Goal: Navigation & Orientation: Find specific page/section

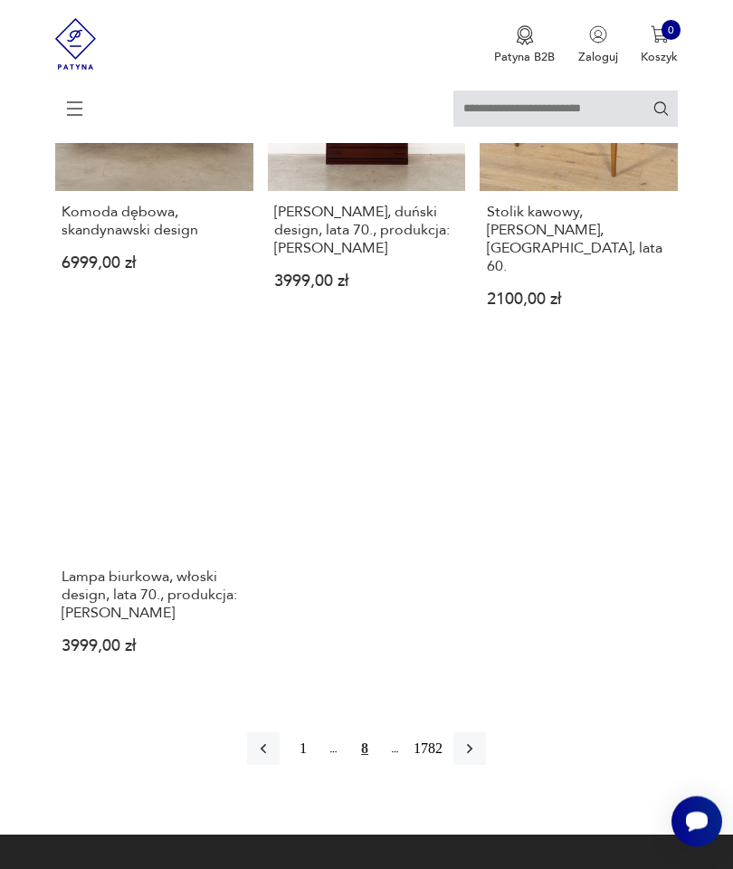
scroll to position [1781, 0]
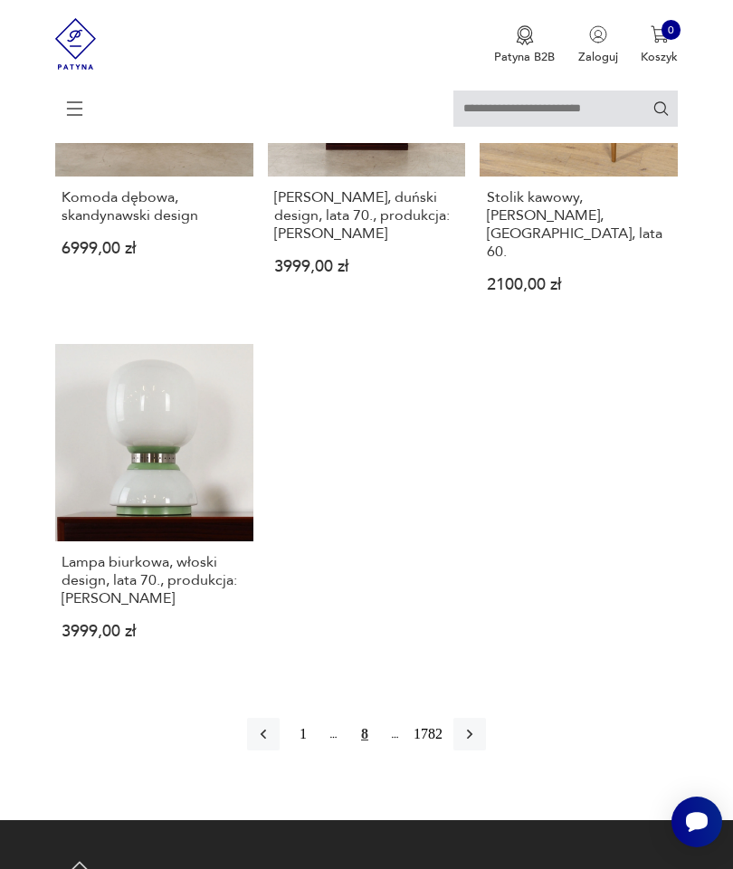
click at [486, 750] on button "button" at bounding box center [469, 734] width 33 height 33
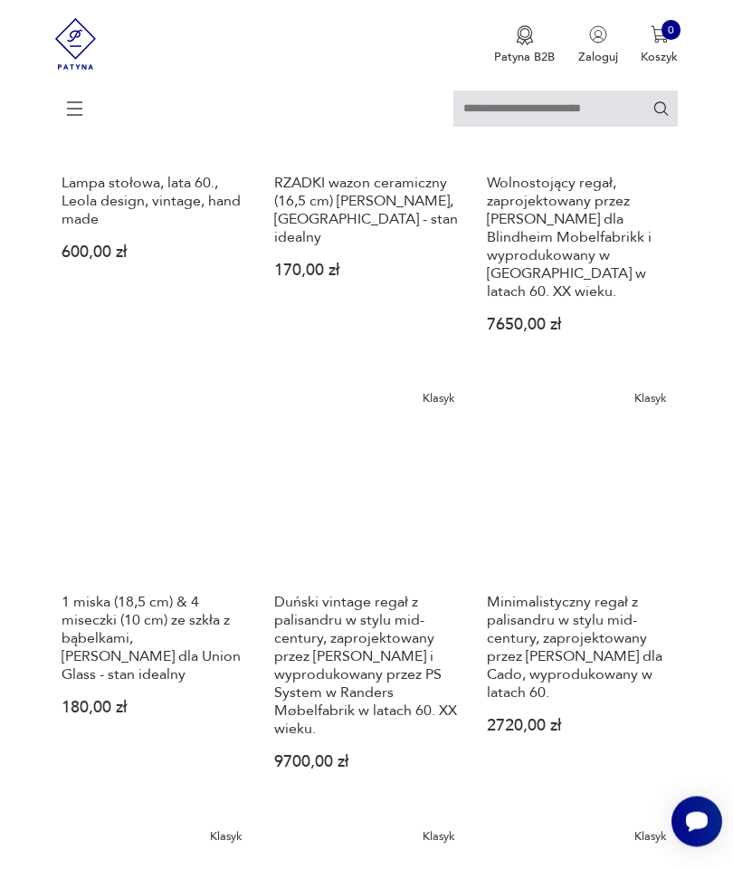
scroll to position [1140, 0]
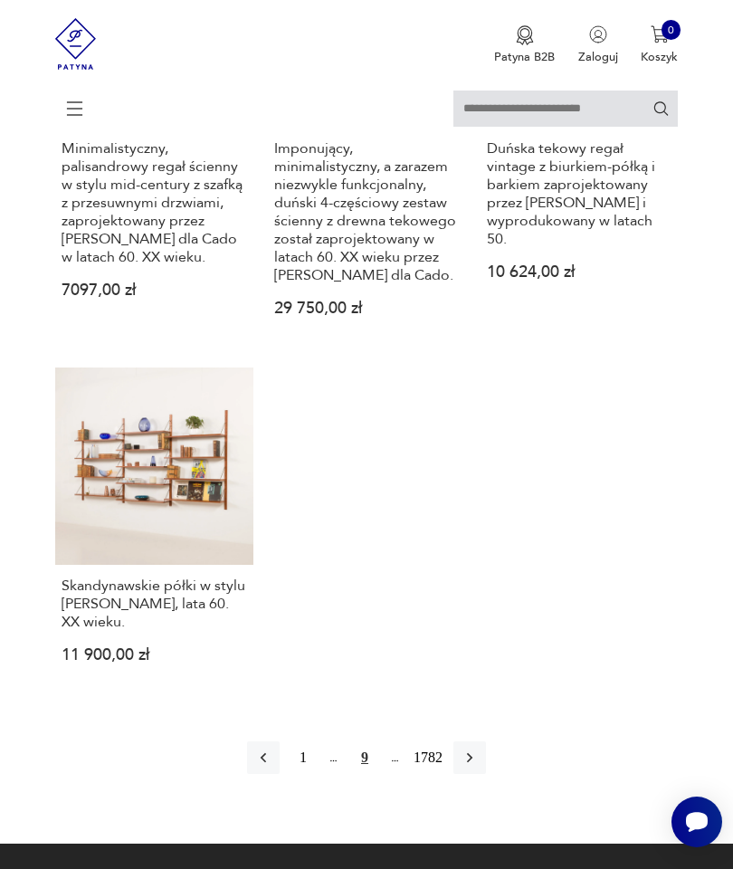
click at [486, 774] on button "button" at bounding box center [469, 757] width 33 height 33
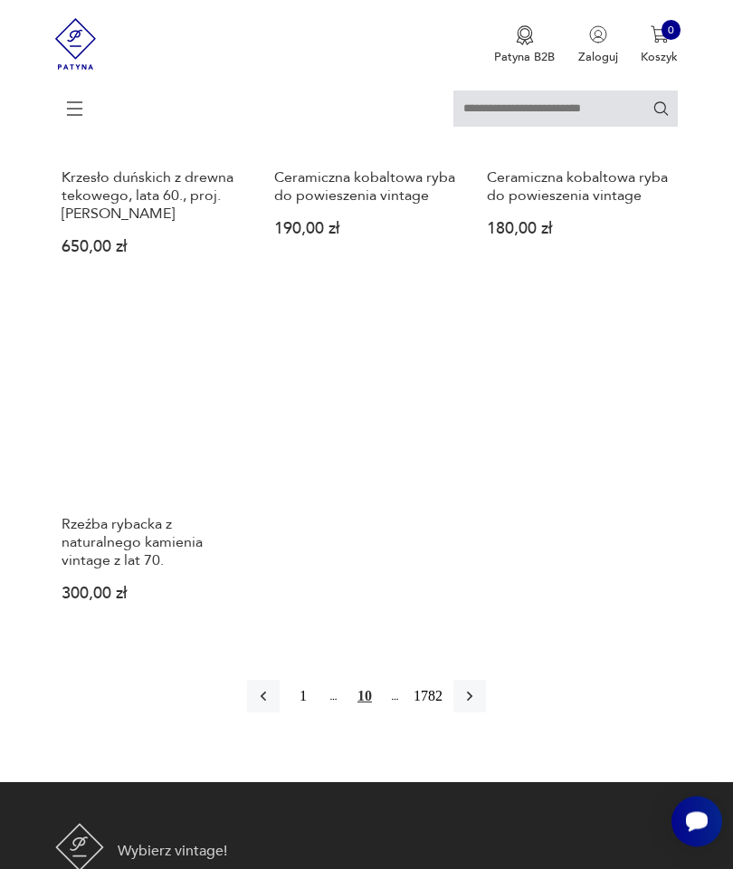
scroll to position [1856, 0]
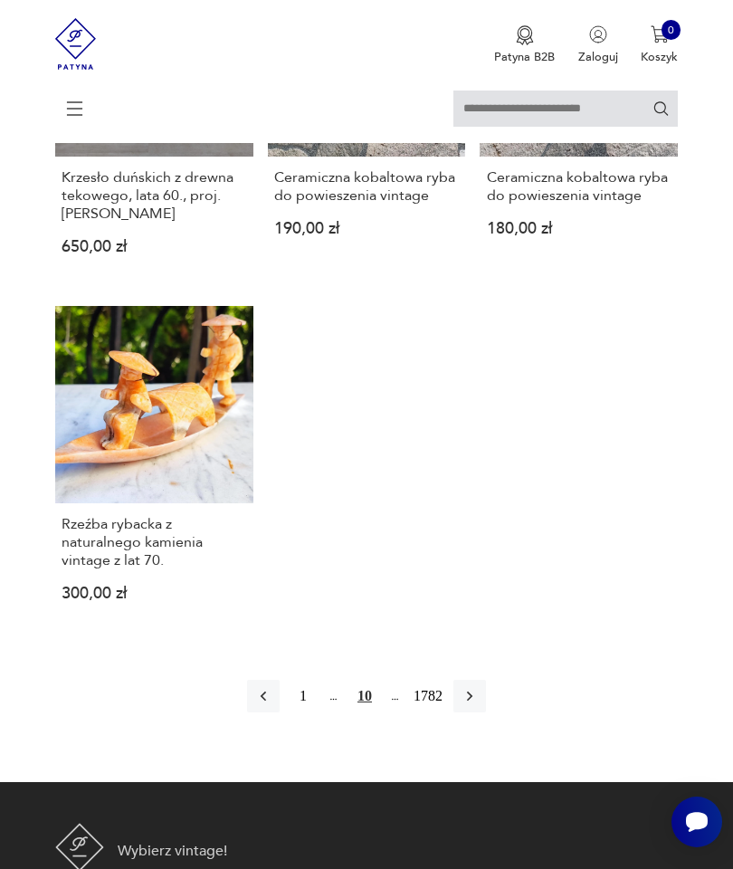
click at [479, 705] on icon "button" at bounding box center [470, 696] width 18 height 18
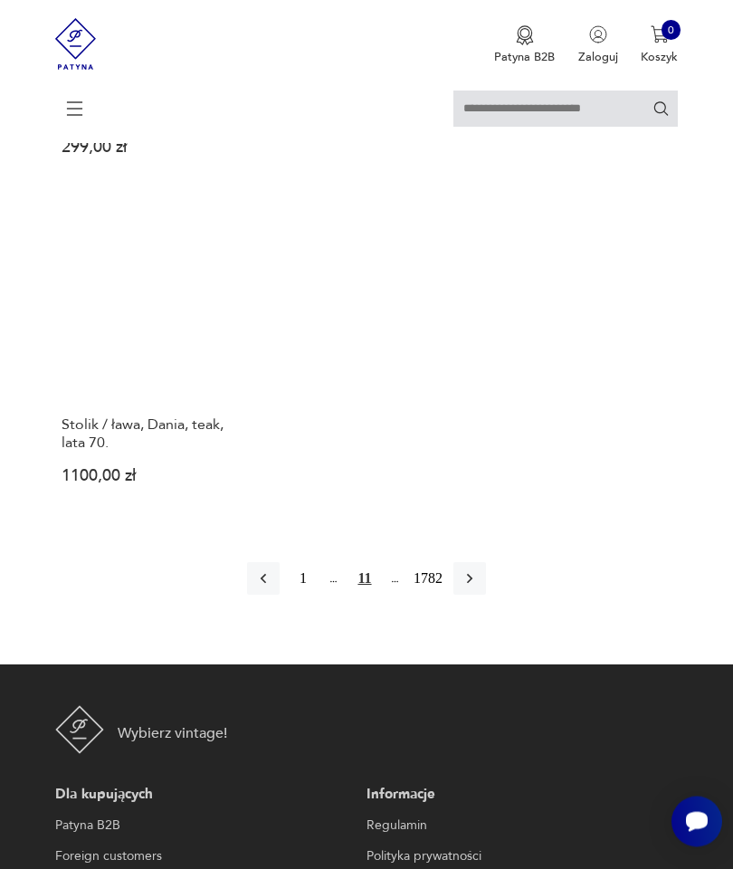
scroll to position [1927, 0]
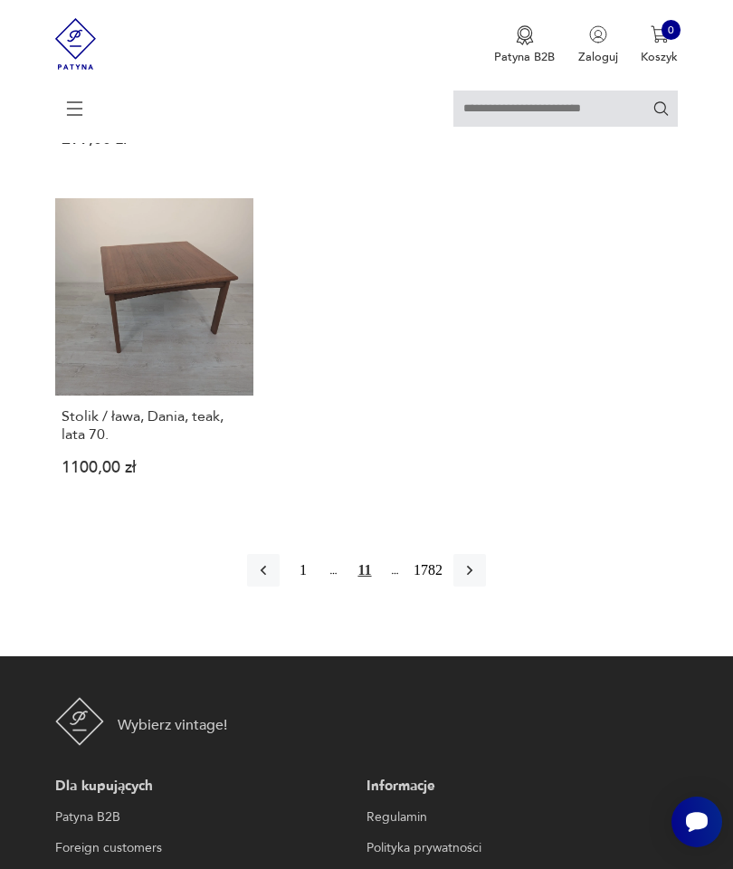
click at [486, 586] on button "button" at bounding box center [469, 570] width 33 height 33
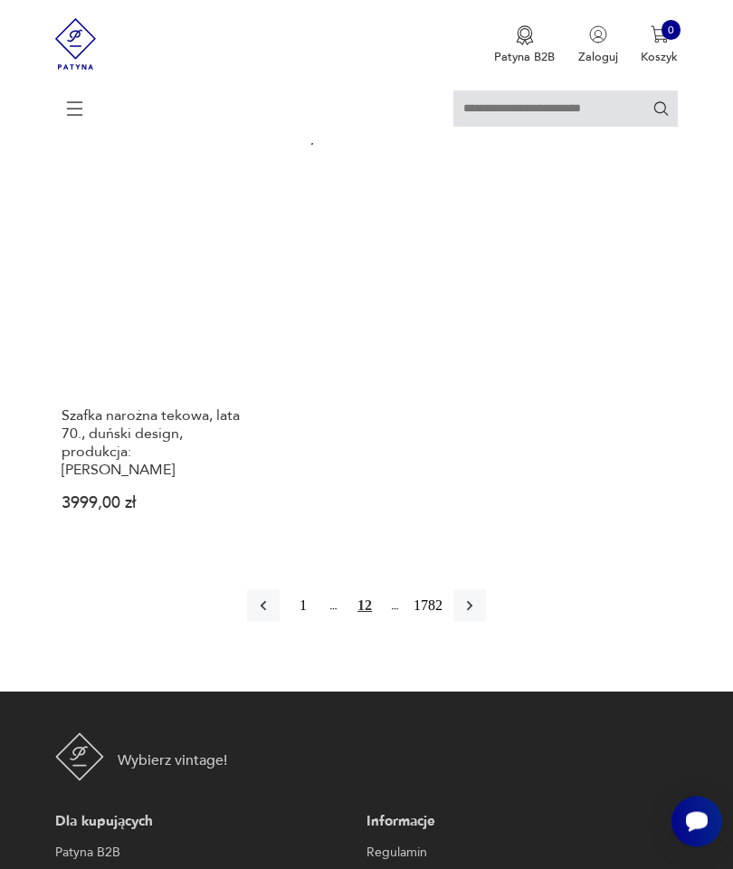
scroll to position [1975, 0]
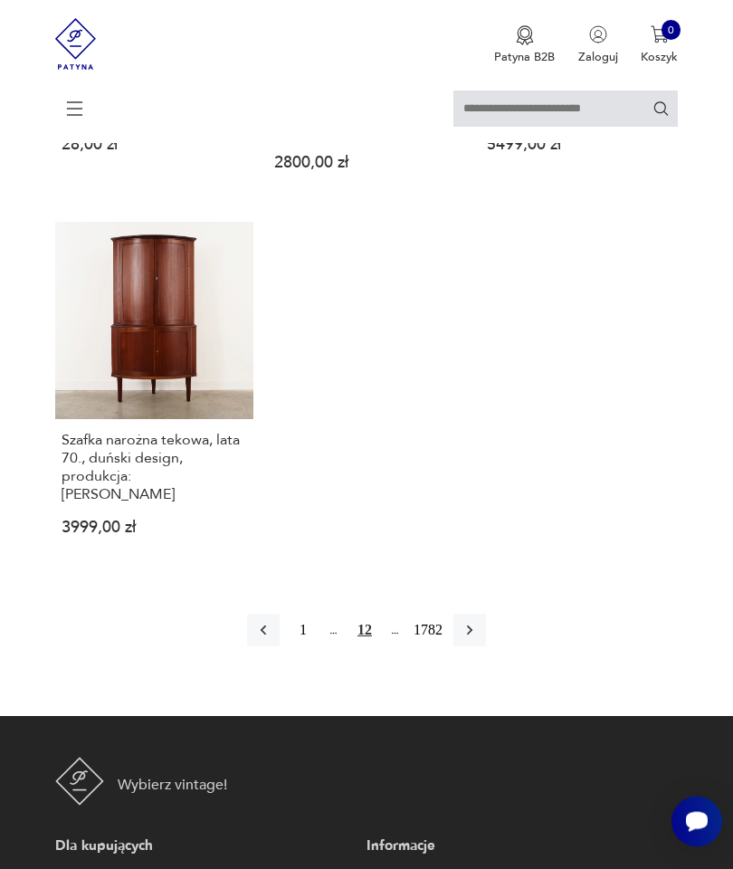
click at [486, 647] on button "button" at bounding box center [469, 630] width 33 height 33
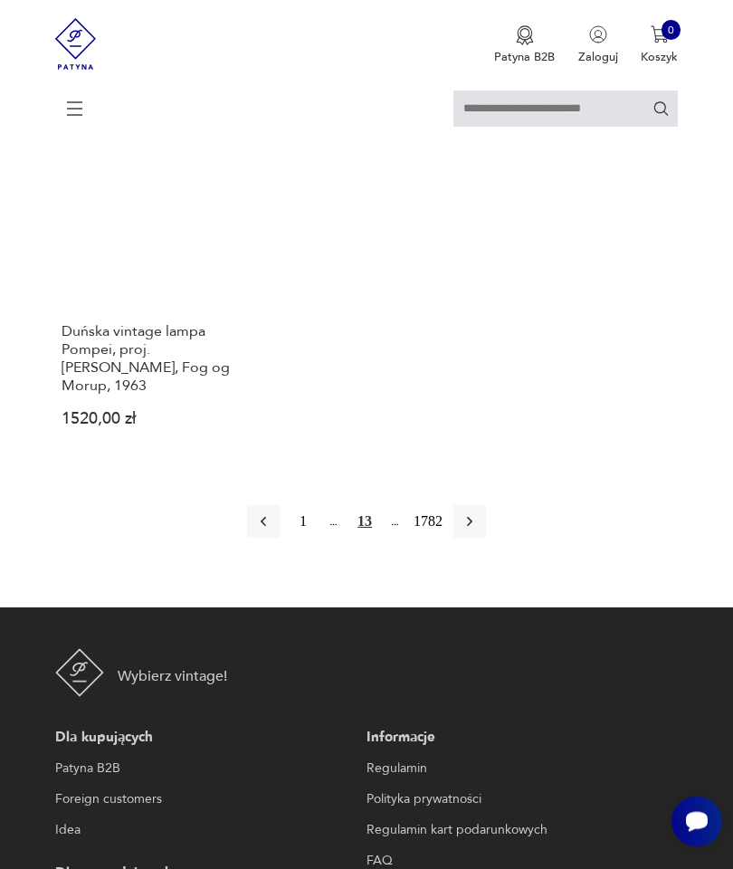
scroll to position [2049, 0]
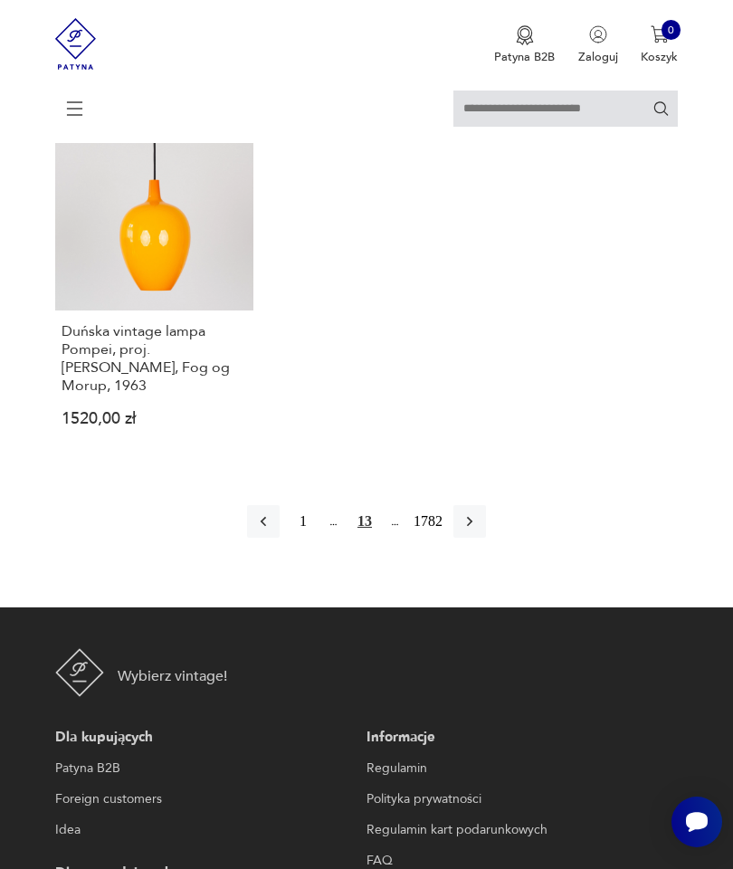
click at [486, 538] on button "button" at bounding box center [469, 521] width 33 height 33
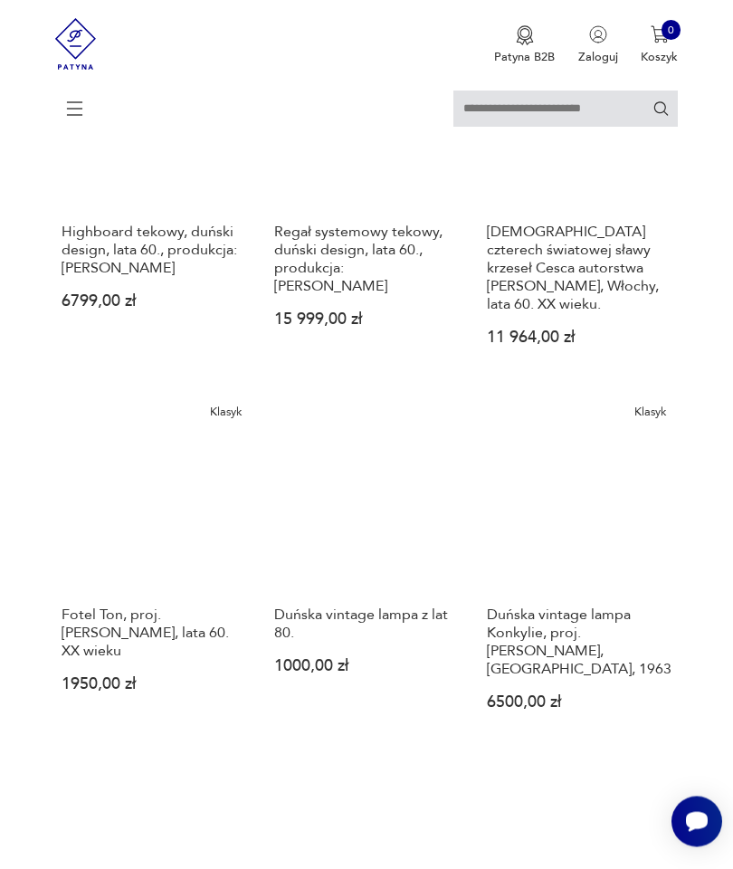
scroll to position [1455, 0]
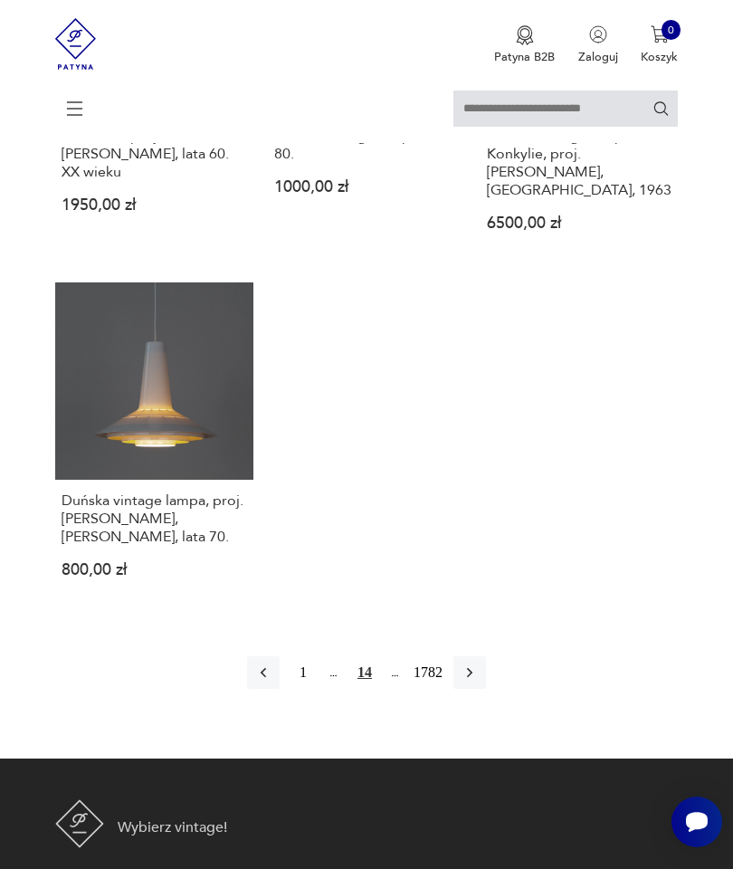
click at [479, 681] on icon "button" at bounding box center [470, 672] width 18 height 18
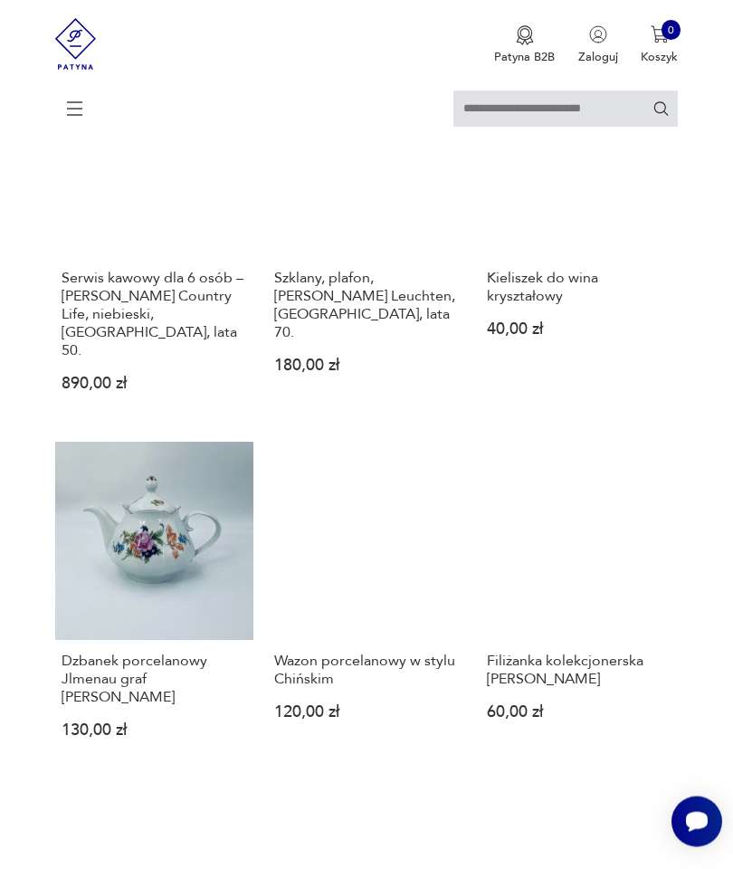
scroll to position [1416, 0]
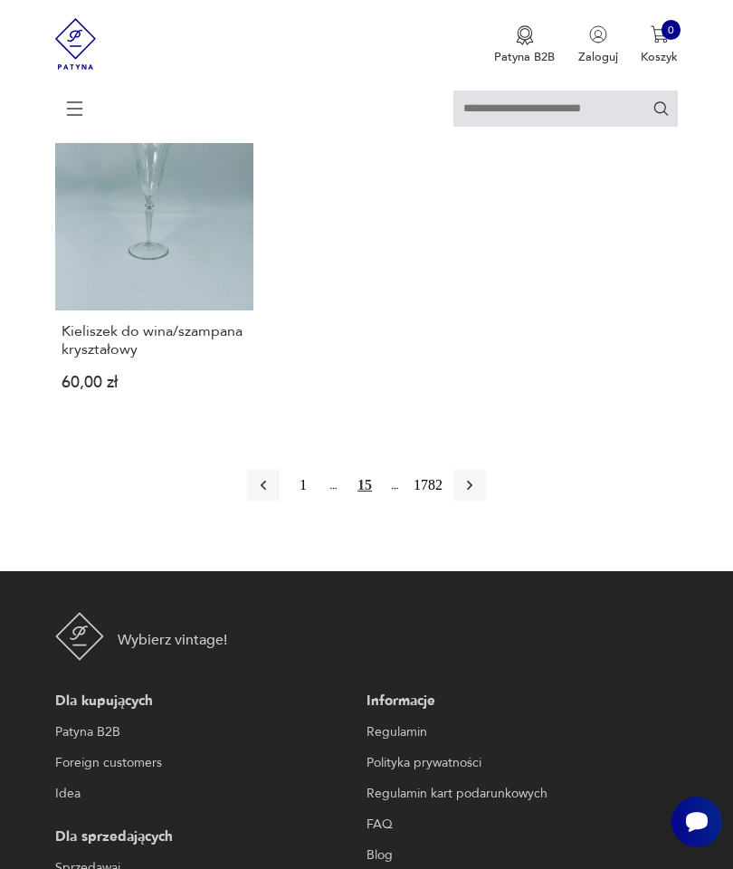
click at [486, 501] on button "button" at bounding box center [469, 485] width 33 height 33
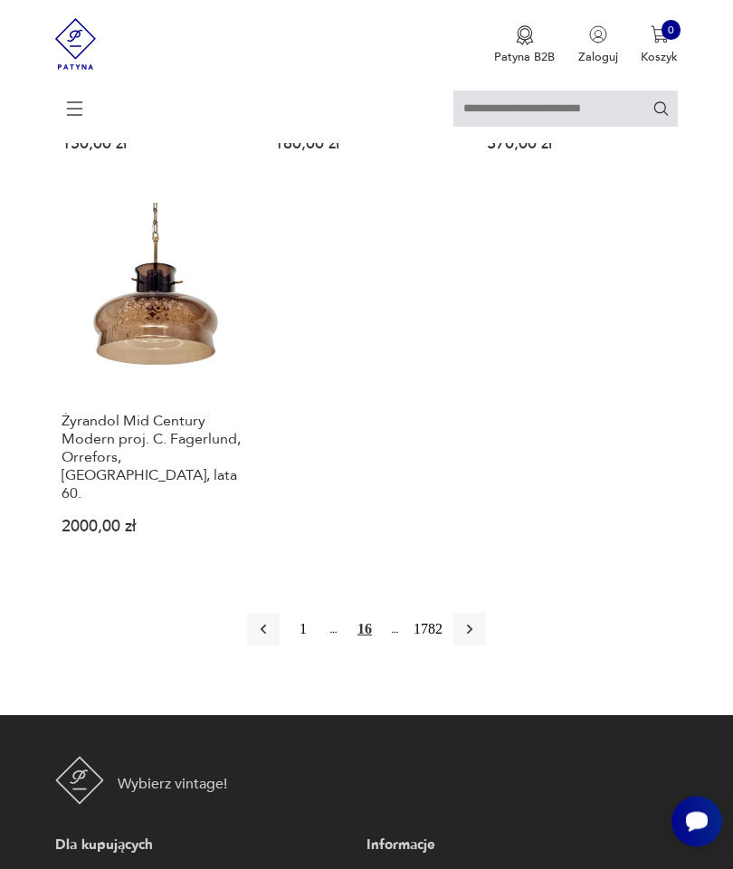
scroll to position [2042, 0]
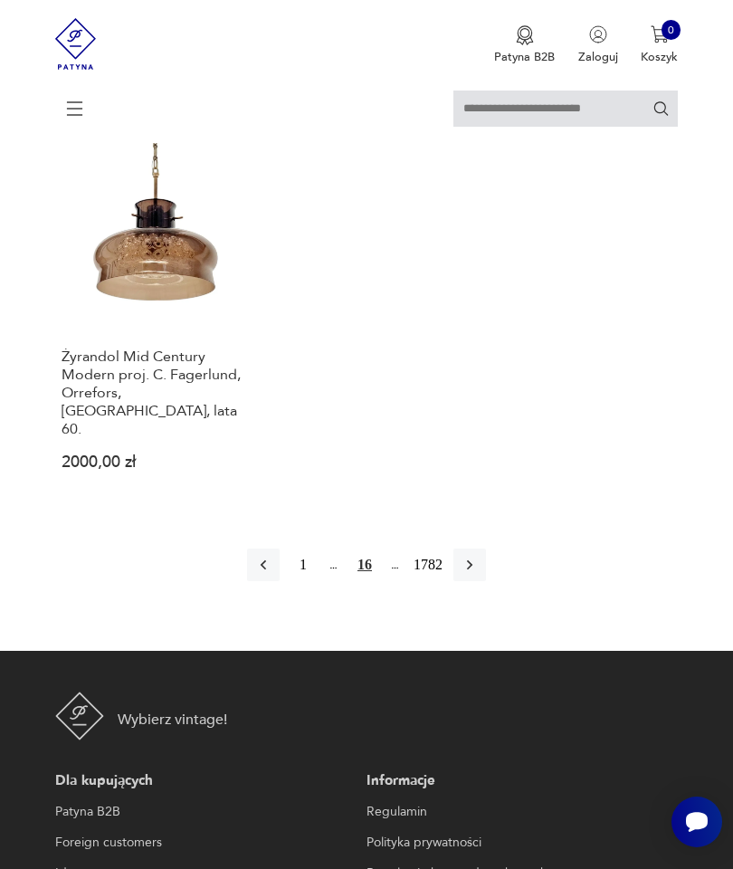
click at [486, 581] on button "button" at bounding box center [469, 564] width 33 height 33
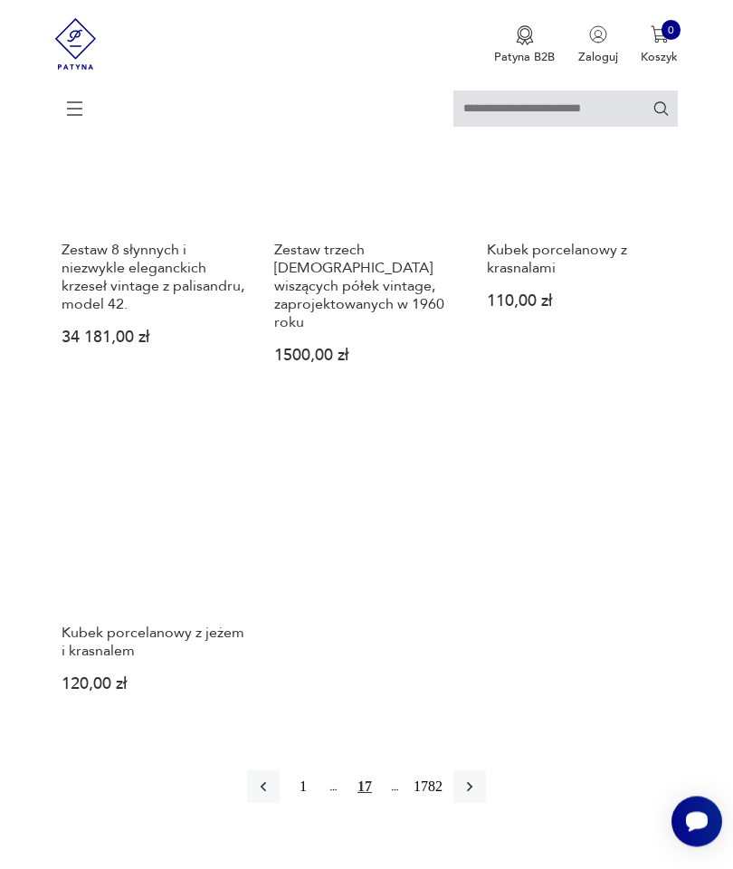
scroll to position [1820, 0]
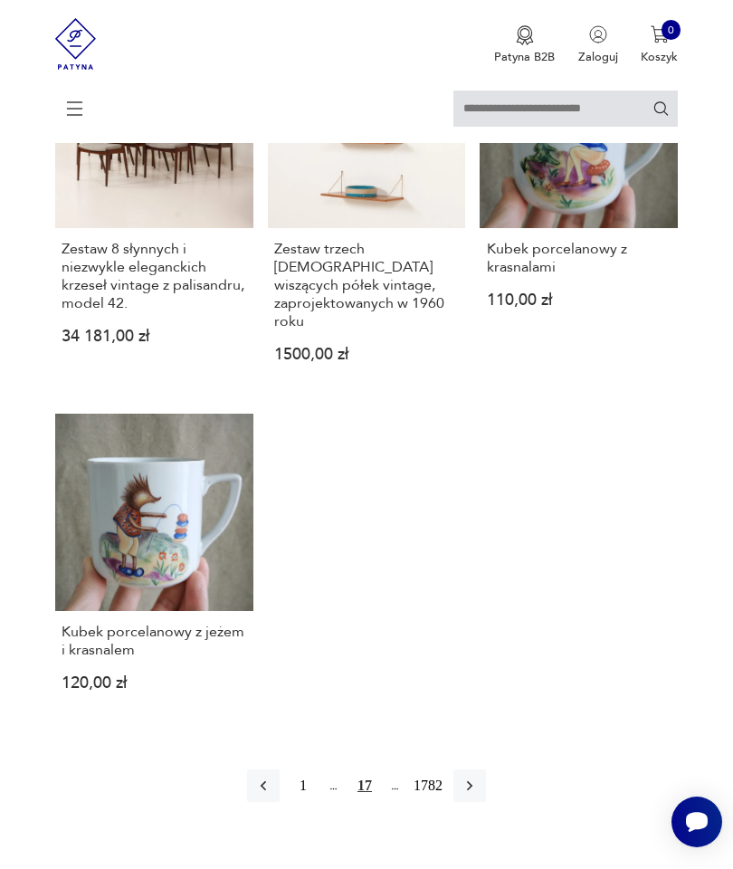
click at [486, 798] on button "button" at bounding box center [469, 785] width 33 height 33
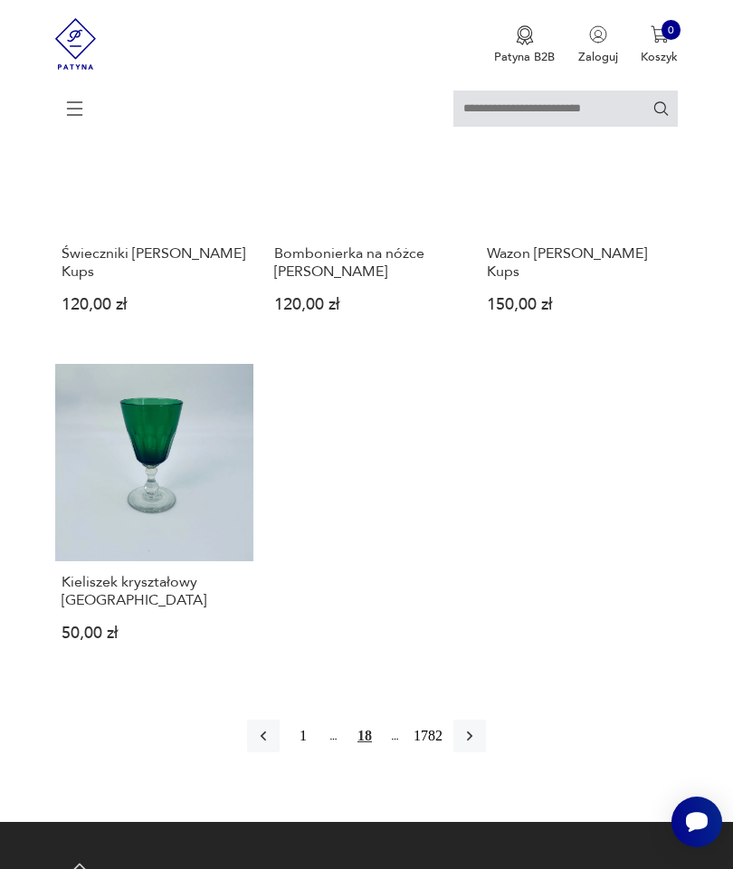
scroll to position [1785, 0]
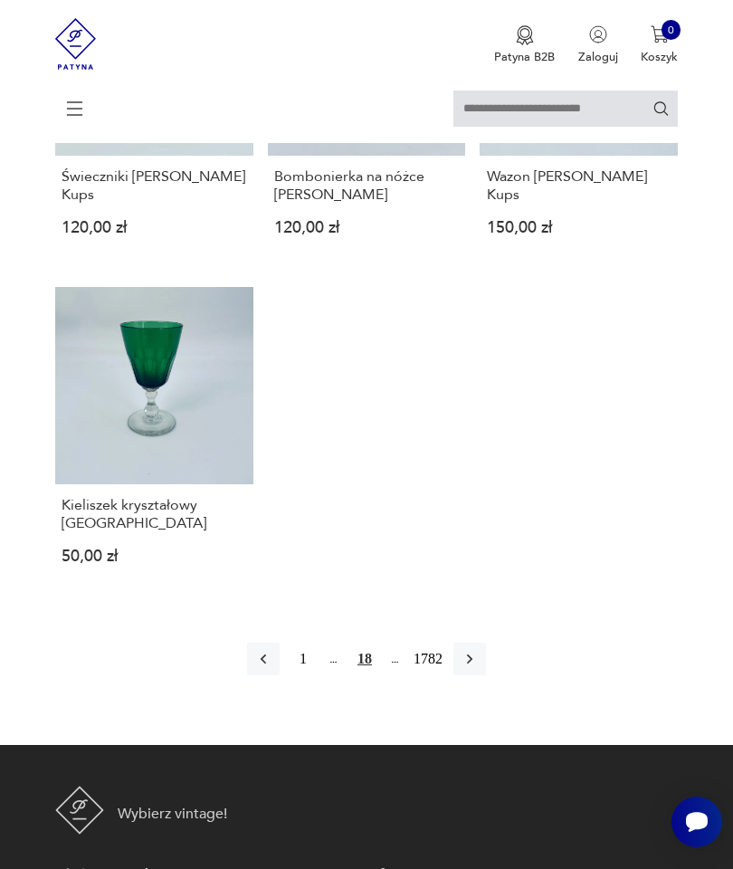
click at [486, 675] on button "button" at bounding box center [469, 658] width 33 height 33
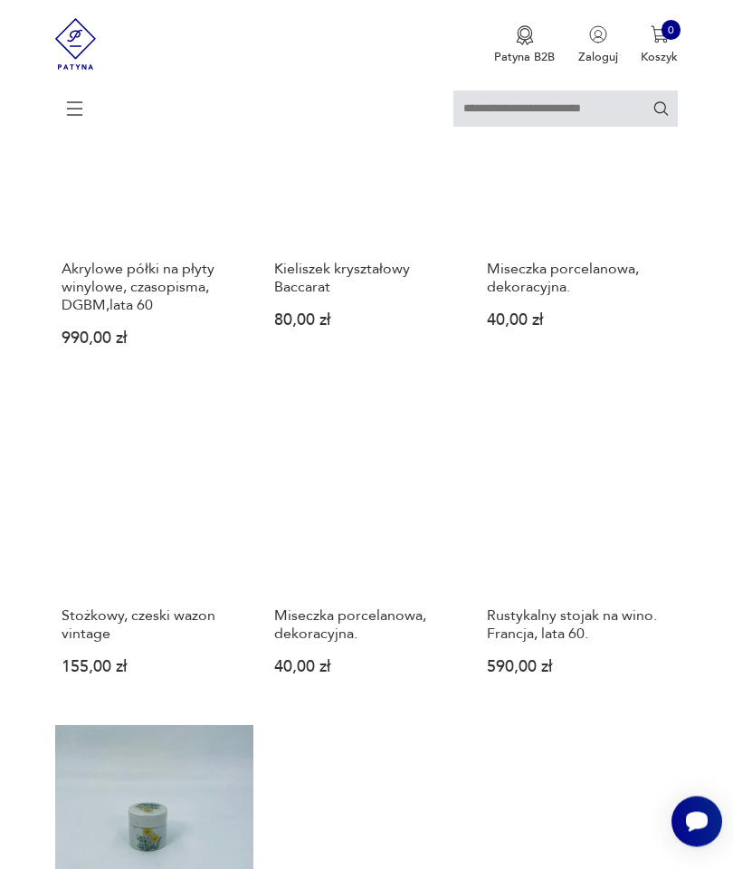
scroll to position [999, 0]
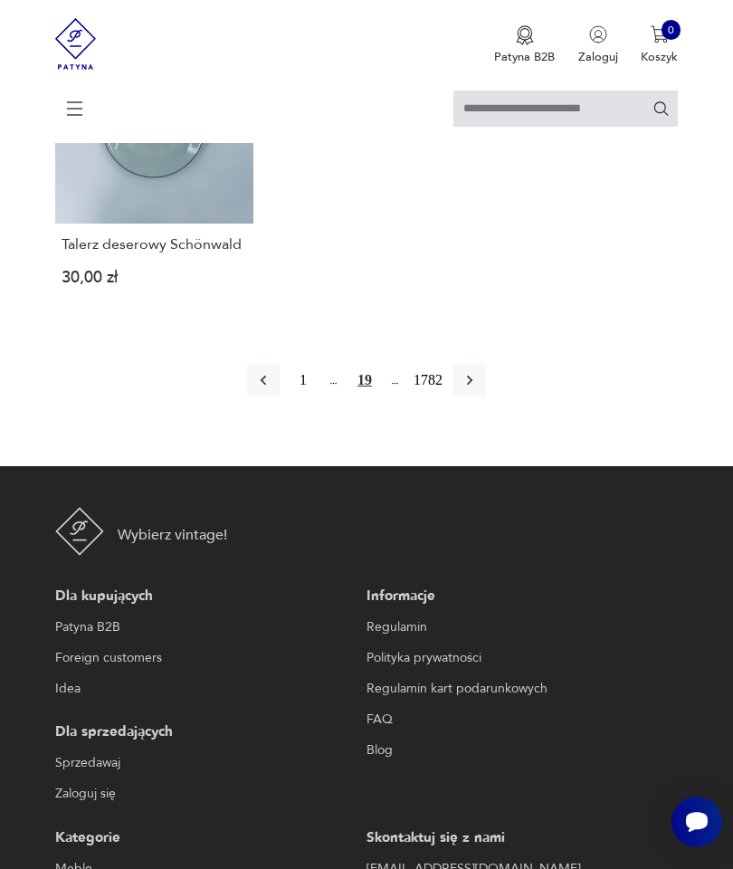
click at [486, 396] on button "button" at bounding box center [469, 380] width 33 height 33
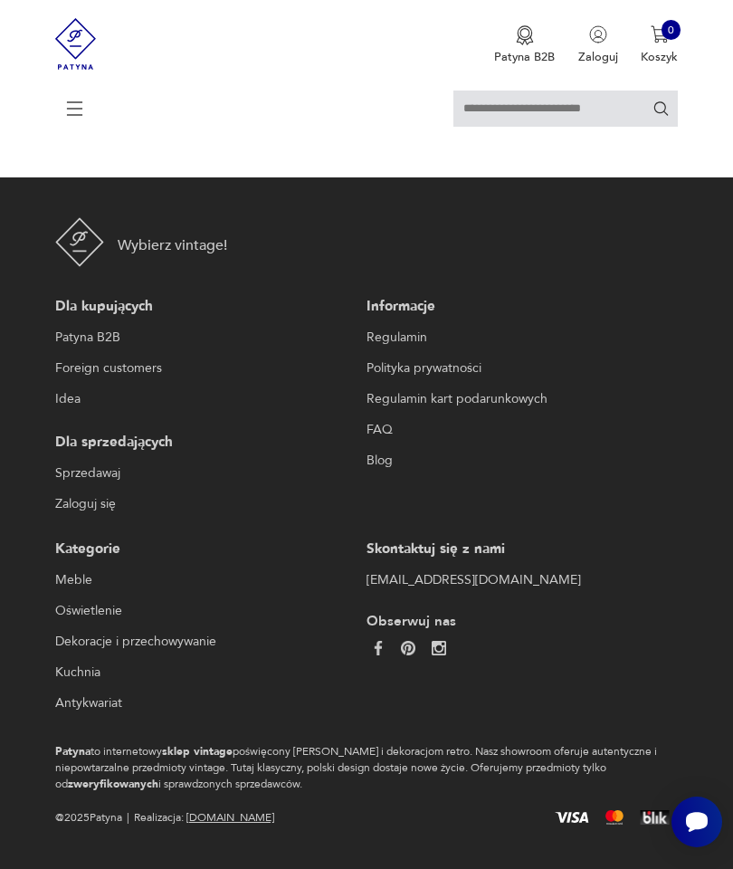
scroll to position [402, 0]
